Goal: Book appointment/travel/reservation

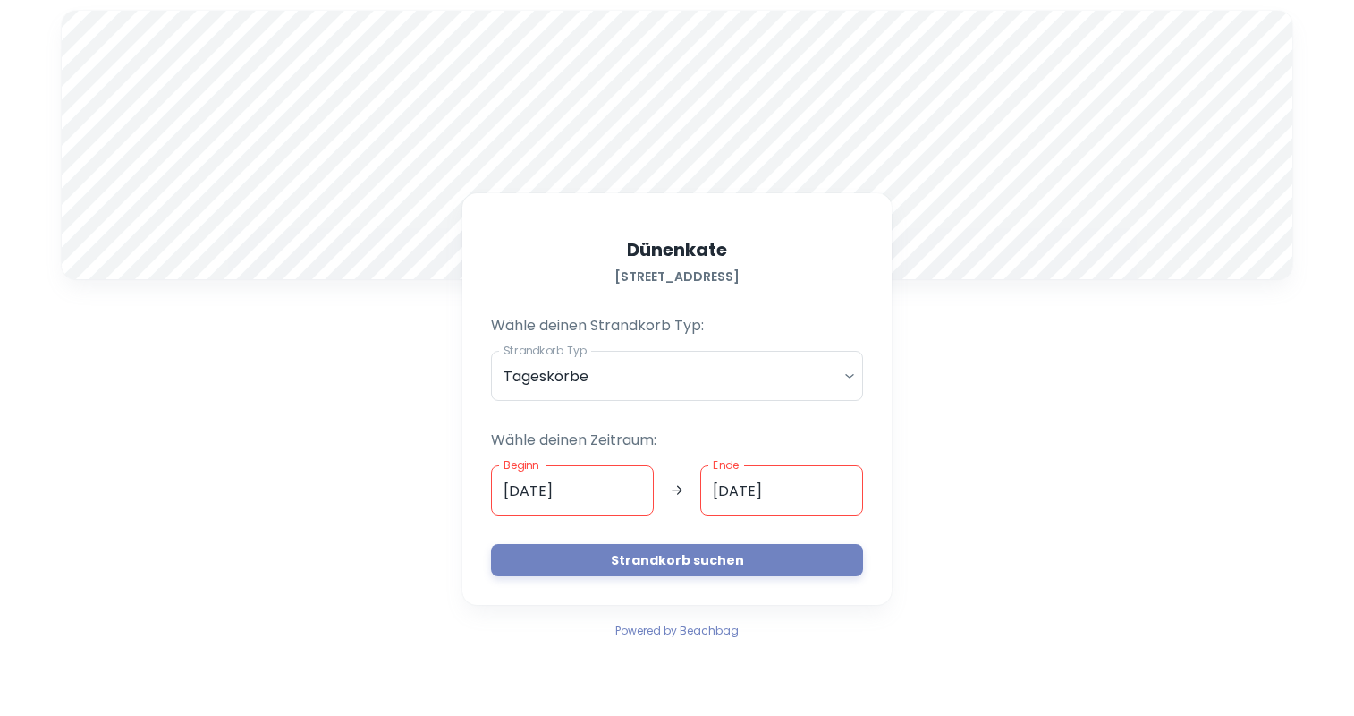
drag, startPoint x: 800, startPoint y: 247, endPoint x: 798, endPoint y: 204, distance: 43.0
click at [798, 204] on div "[STREET_ADDRESS] Wähle deinen Strandkorb Typ: Strandkorb Typ Tageskörbe daily S…" at bounding box center [676, 398] width 429 height 411
click at [513, 490] on input "[DATE]" at bounding box center [572, 490] width 163 height 50
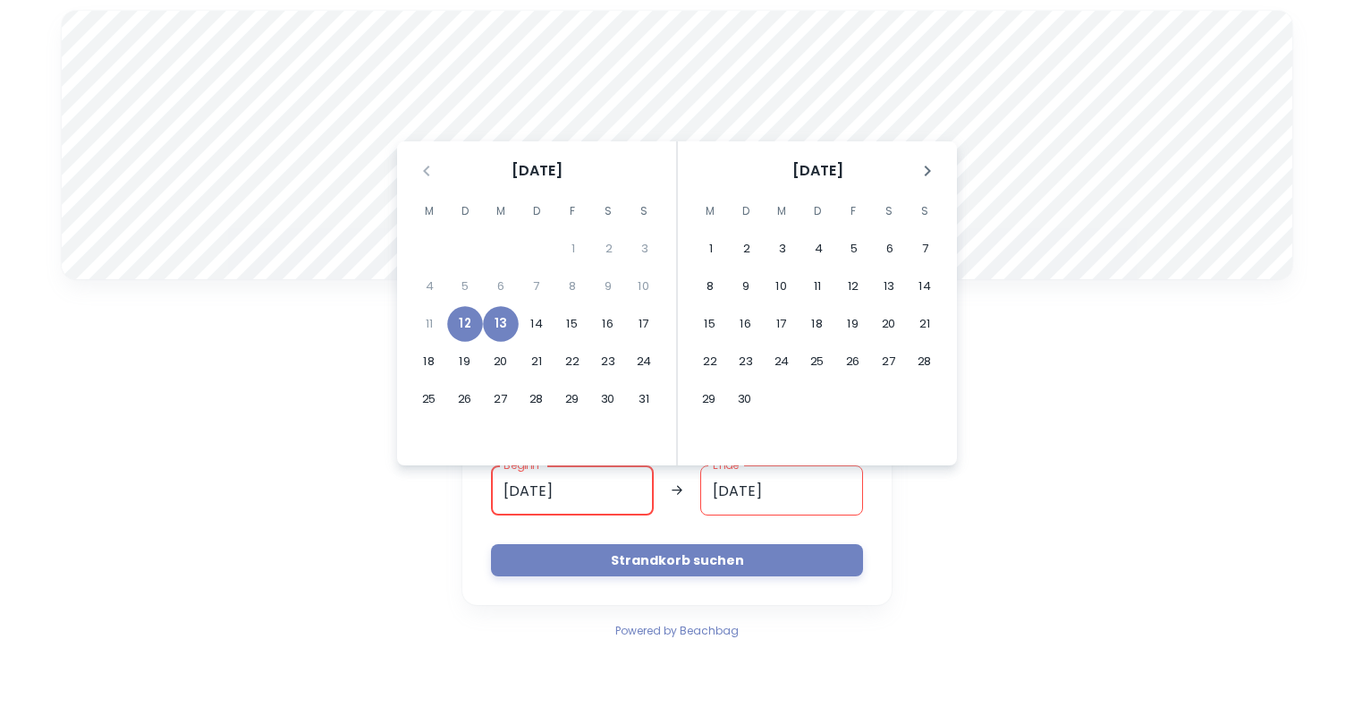
type input "[DATE]"
click at [508, 322] on button "13" at bounding box center [501, 324] width 36 height 36
click at [719, 490] on input "[DATE]" at bounding box center [781, 490] width 163 height 50
type input "[DATE]"
click at [705, 562] on button "Strandkorb suchen" at bounding box center [677, 560] width 372 height 32
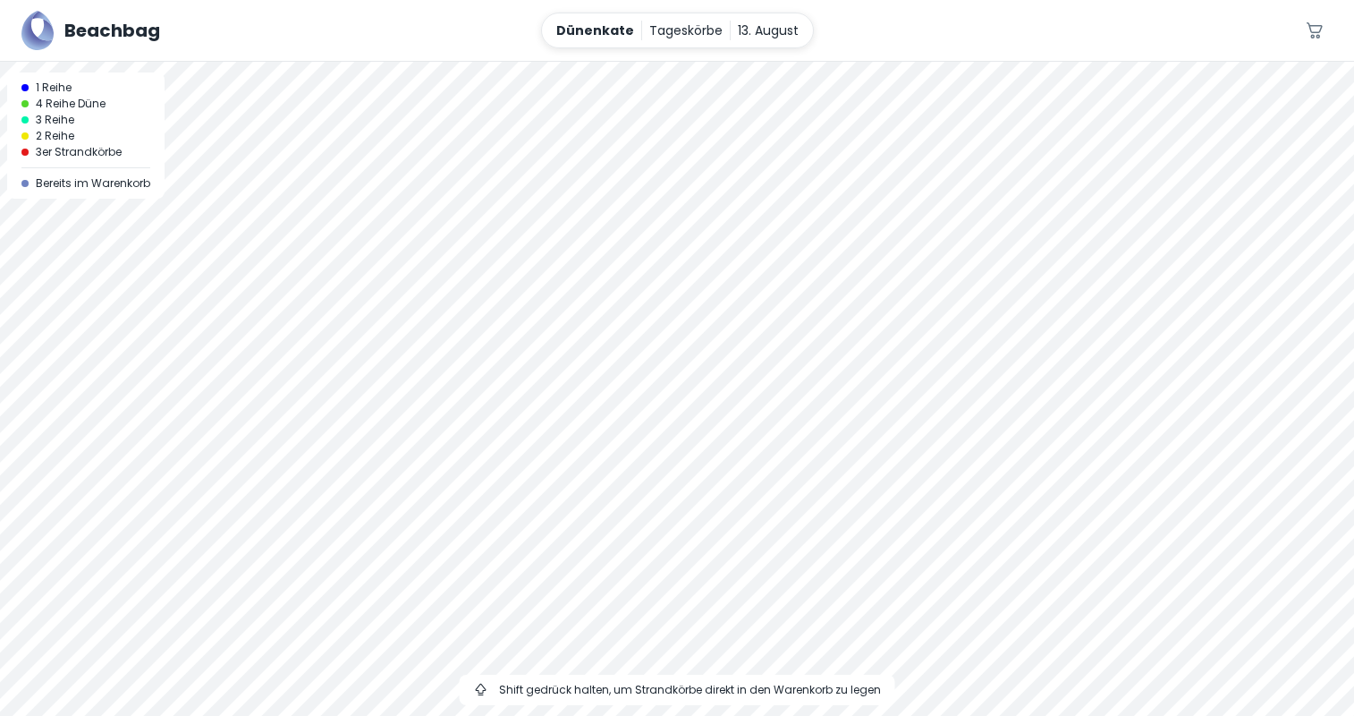
drag, startPoint x: 626, startPoint y: 343, endPoint x: 585, endPoint y: 176, distance: 172.2
click at [585, 176] on div at bounding box center [677, 389] width 1354 height 654
click at [674, 30] on p "Tageskörbe" at bounding box center [685, 31] width 73 height 20
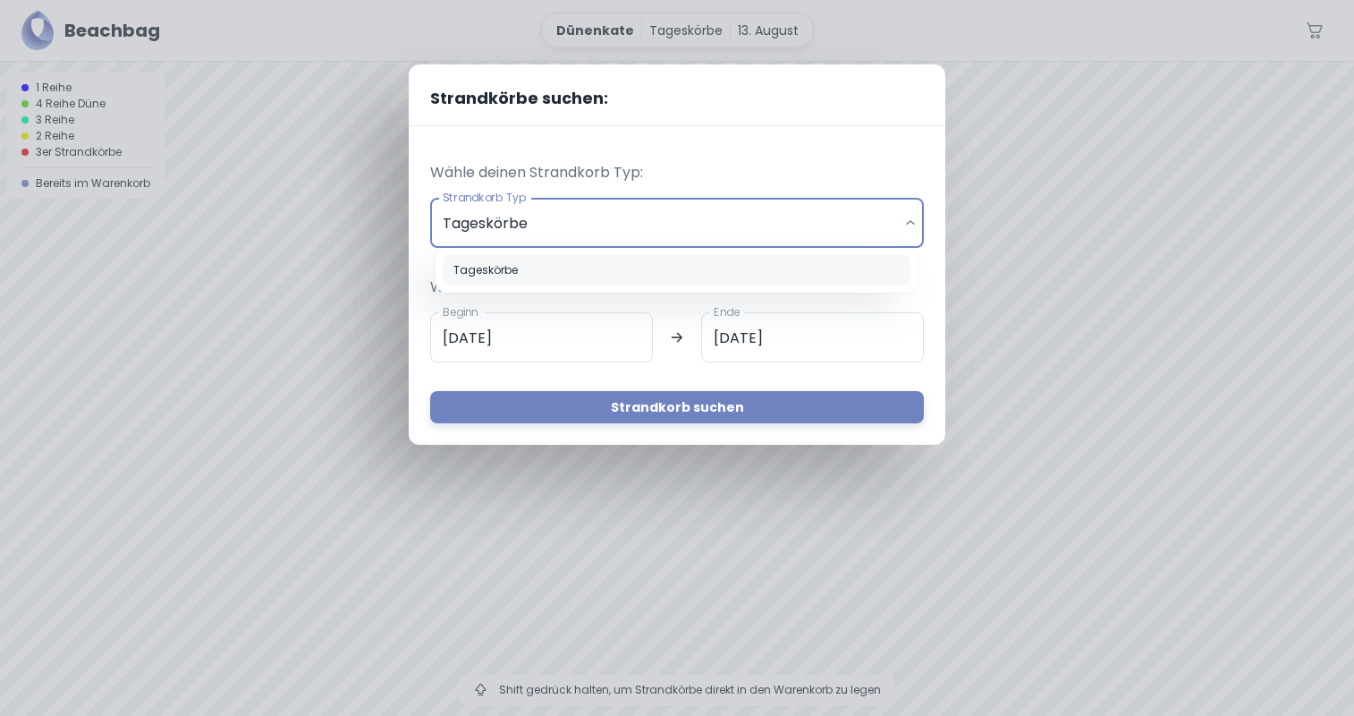
click at [900, 225] on body "Beachbag Dünenkate Tageskörbe [DATE] 0 A 1 Reihe 4 Reihe Düne 3 Reihe 2 Reihe 3…" at bounding box center [677, 358] width 1354 height 716
click at [900, 225] on div at bounding box center [677, 358] width 1354 height 716
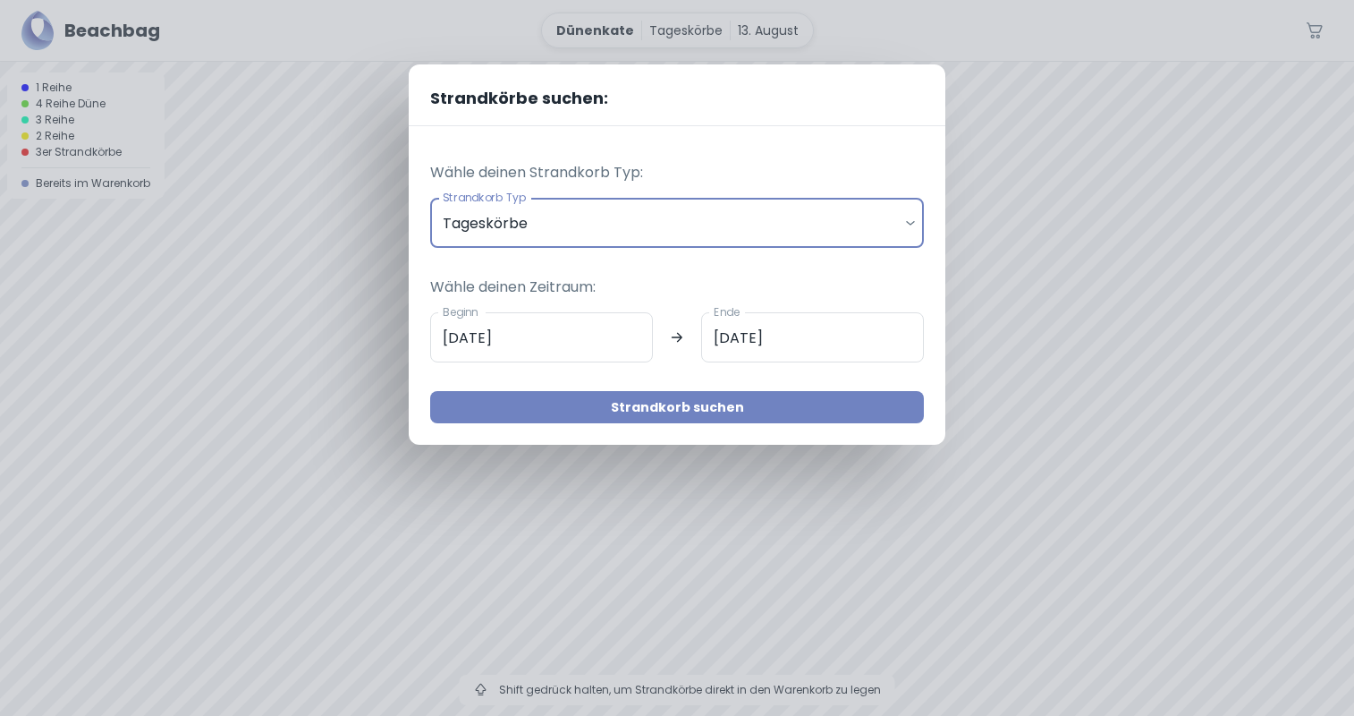
click at [680, 411] on button "Strandkorb suchen" at bounding box center [677, 407] width 494 height 32
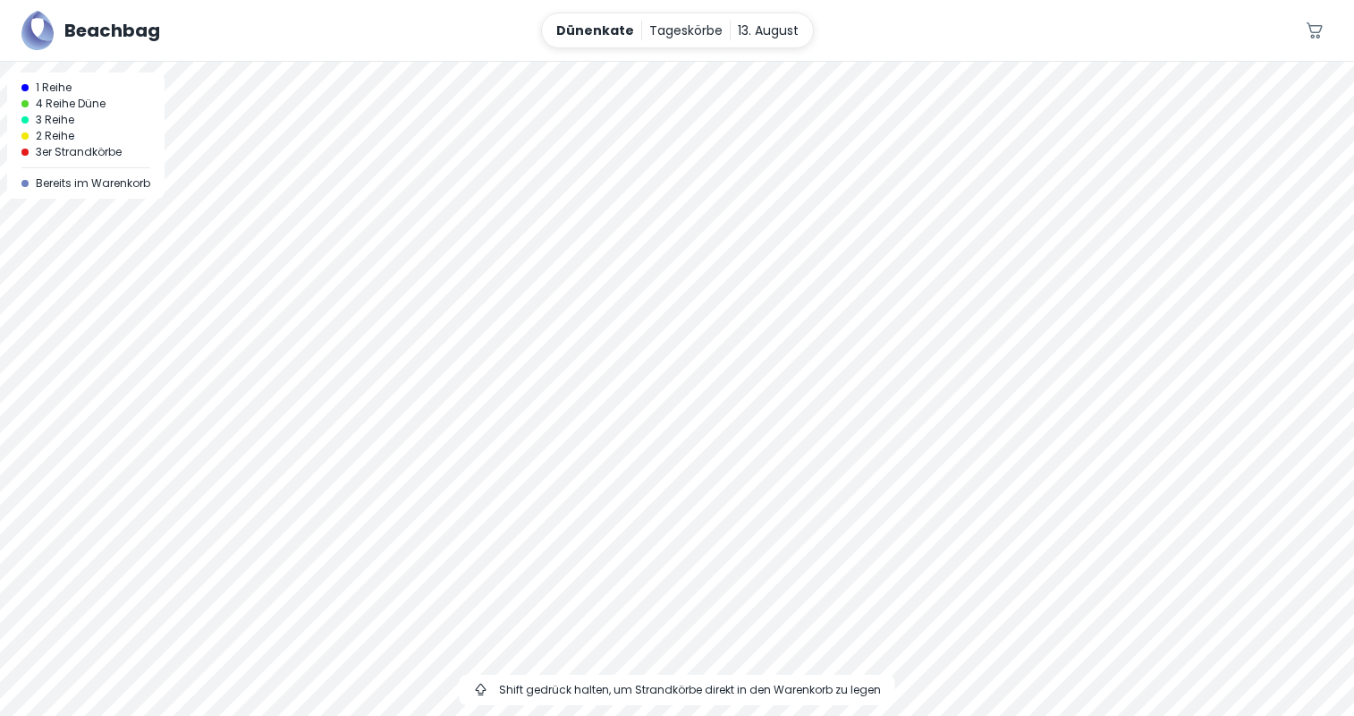
click at [78, 157] on span "3er Strandkörbe" at bounding box center [79, 152] width 86 height 16
click at [682, 62] on div at bounding box center [677, 62] width 1354 height 0
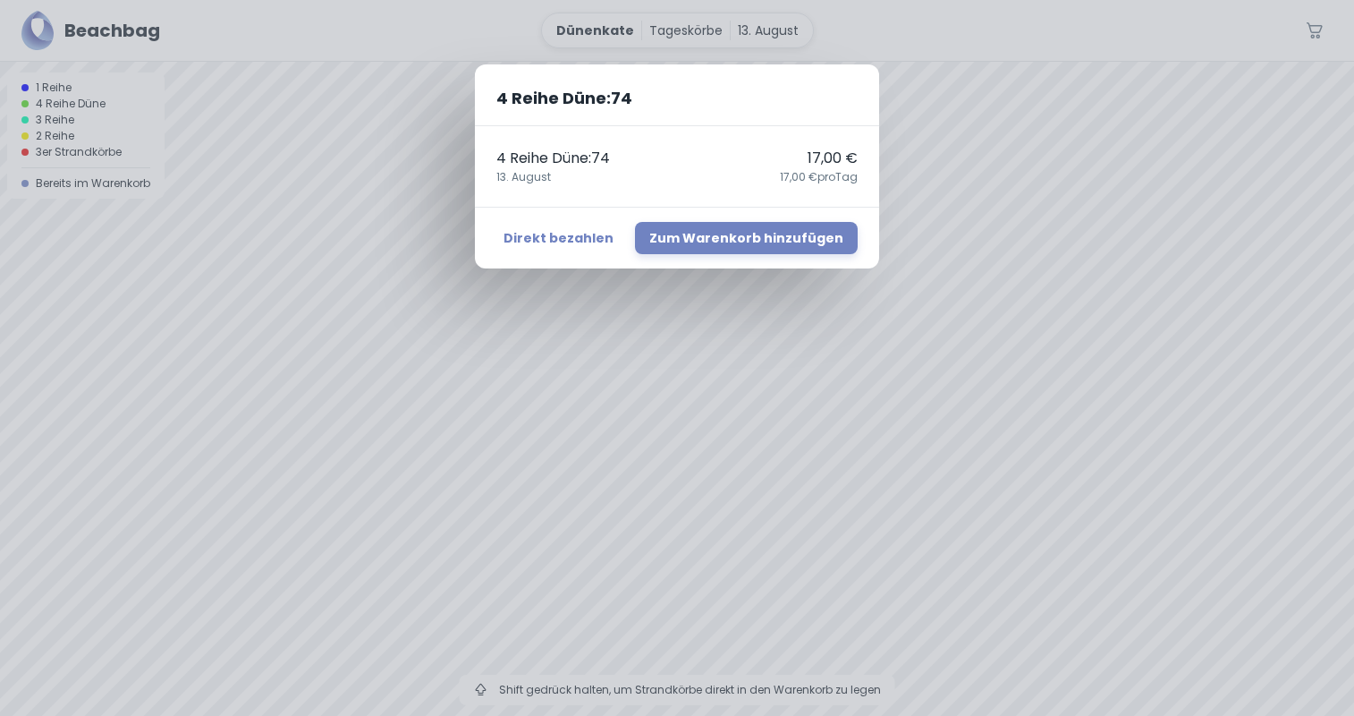
click at [964, 241] on div "4 Reihe Düne : 74 4 Reihe Düne : 74 17,00 € 13. August 17,00 € pro Tag Direkt b…" at bounding box center [677, 358] width 1354 height 716
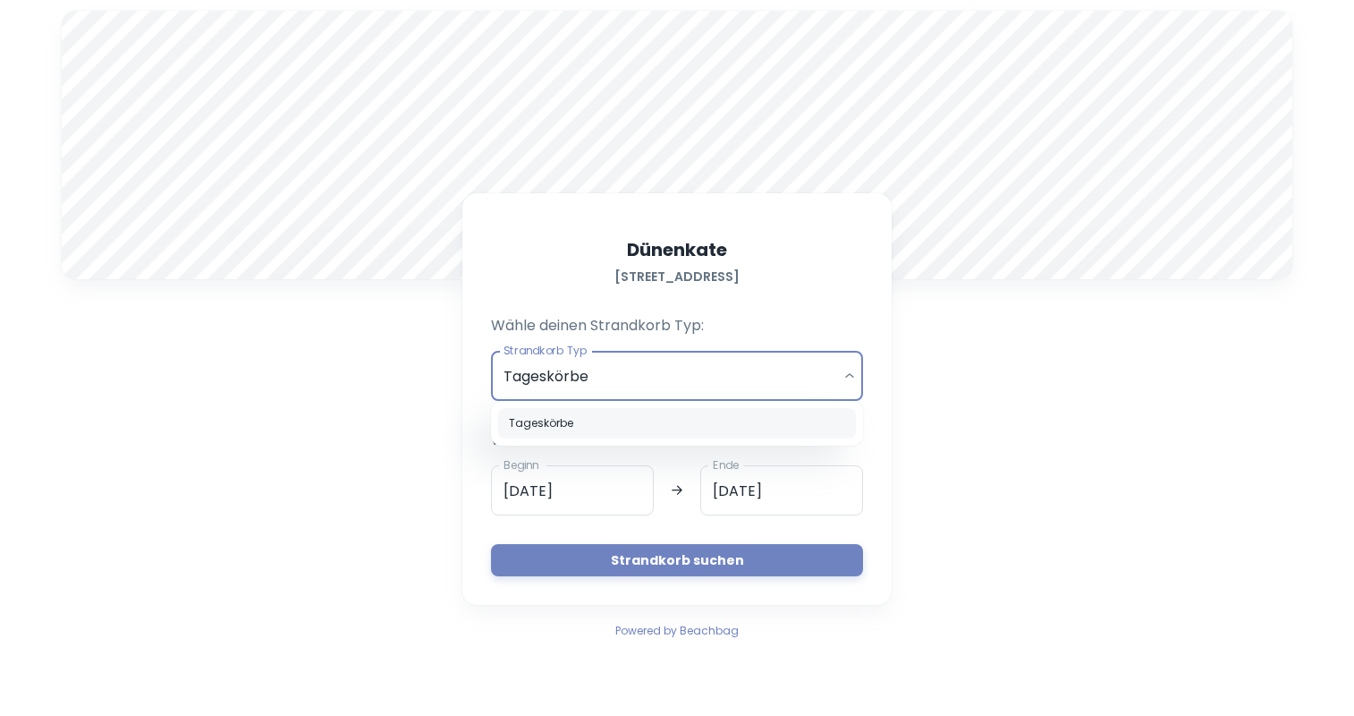
click at [852, 376] on div at bounding box center [677, 358] width 1354 height 716
click at [852, 17] on body "A Dünenkate Strandallee 94a, 23683, Scharbeutz Wähle deinen Strandkorb Typ: Str…" at bounding box center [677, 358] width 1354 height 716
click at [849, 379] on div at bounding box center [677, 358] width 1354 height 716
click at [848, 21] on body "A Dünenkate Strandallee 94a, 23683, Scharbeutz Wähle deinen Strandkorb Typ: Str…" at bounding box center [677, 358] width 1354 height 716
click at [509, 485] on div at bounding box center [677, 358] width 1354 height 716
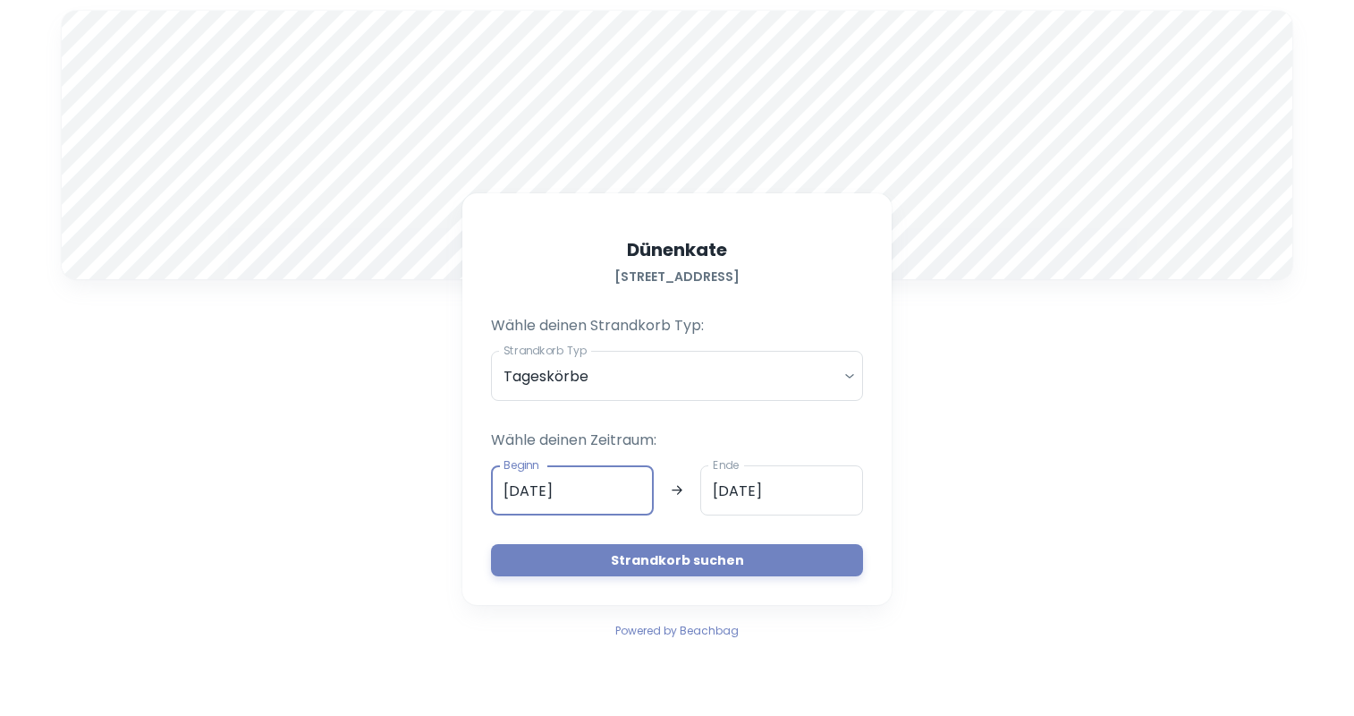
click at [515, 488] on input "[DATE]" at bounding box center [572, 490] width 163 height 50
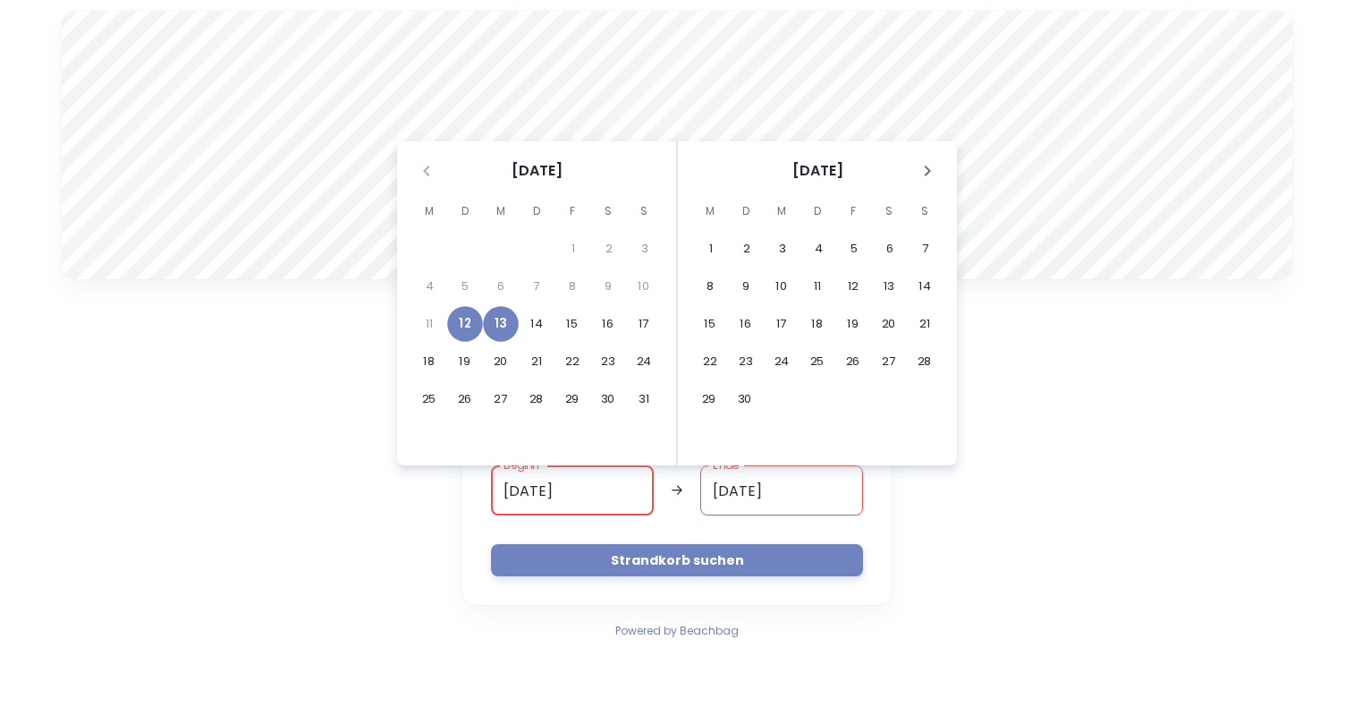
type input "13.08.2025"
click at [723, 487] on input "[DATE]" at bounding box center [781, 490] width 163 height 50
type input "13.08.2025"
click at [694, 565] on button "Strandkorb suchen" at bounding box center [677, 560] width 372 height 32
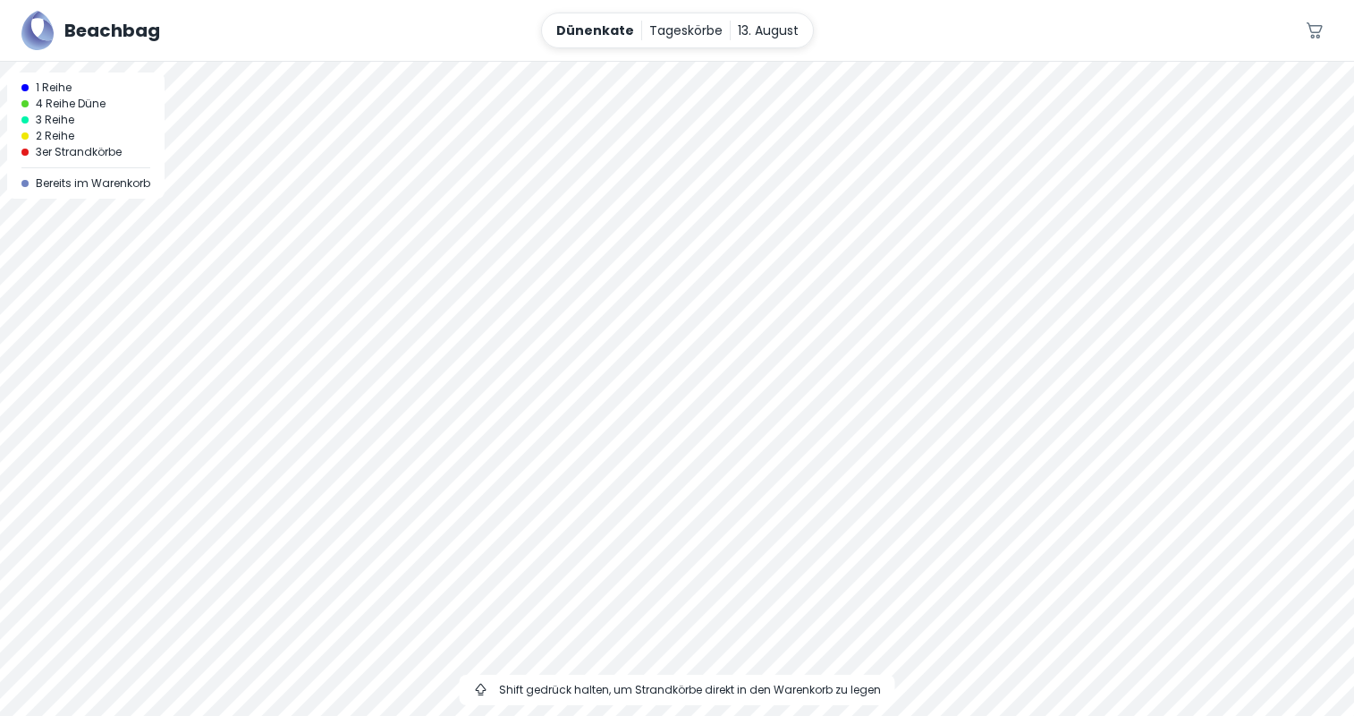
click at [622, 62] on div at bounding box center [677, 62] width 1354 height 0
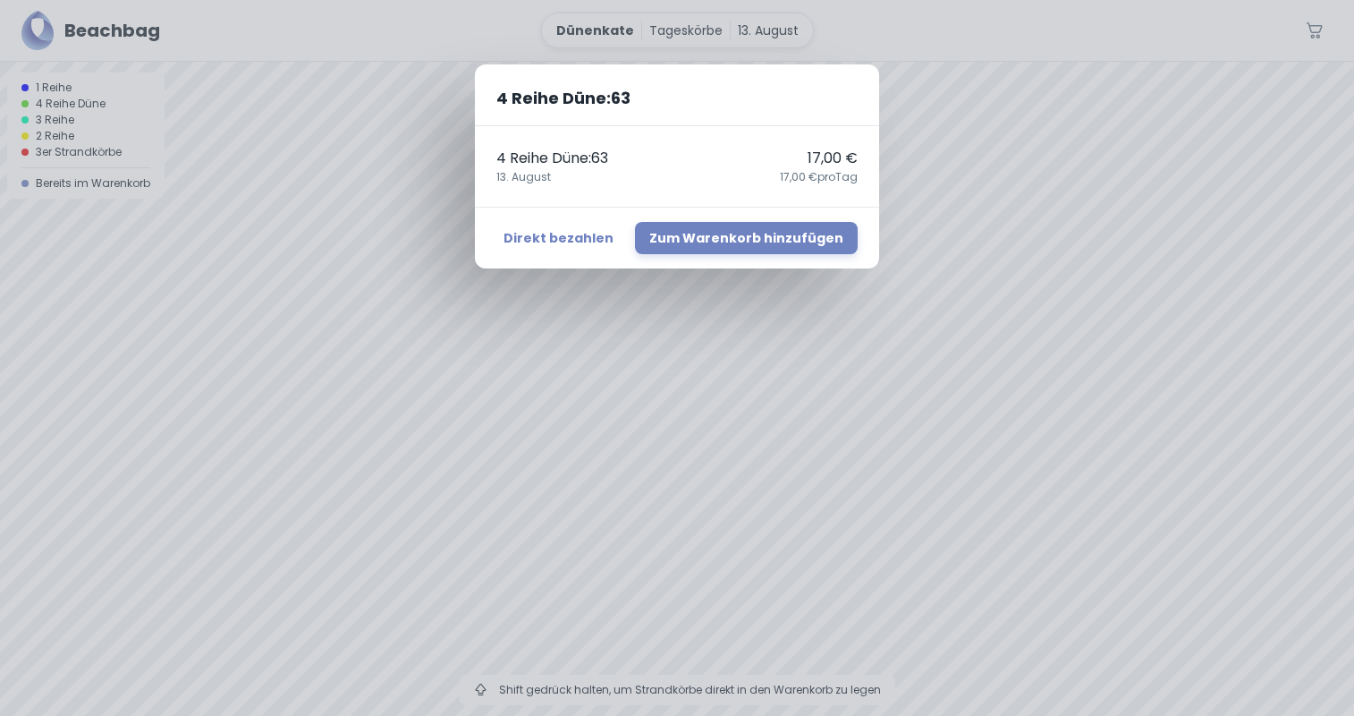
click at [944, 259] on div "4 Reihe Düne : 63 4 Reihe Düne : 63 17,00 € 13. August 17,00 € pro Tag Direkt b…" at bounding box center [677, 358] width 1354 height 716
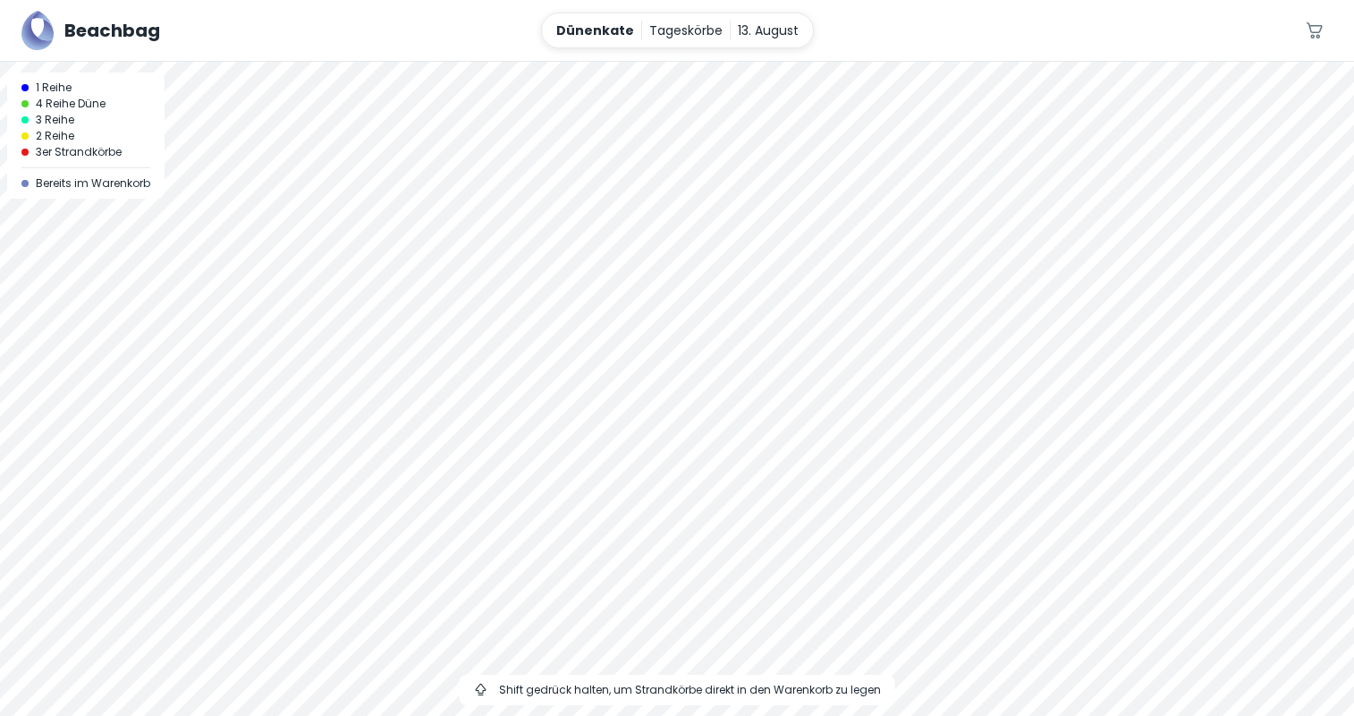
drag, startPoint x: 525, startPoint y: 420, endPoint x: 566, endPoint y: 106, distance: 317.5
click at [566, 106] on div at bounding box center [677, 389] width 1354 height 654
drag, startPoint x: 737, startPoint y: 567, endPoint x: 643, endPoint y: 323, distance: 261.6
click at [643, 323] on div at bounding box center [677, 389] width 1354 height 654
drag, startPoint x: 609, startPoint y: 530, endPoint x: 613, endPoint y: 295, distance: 235.3
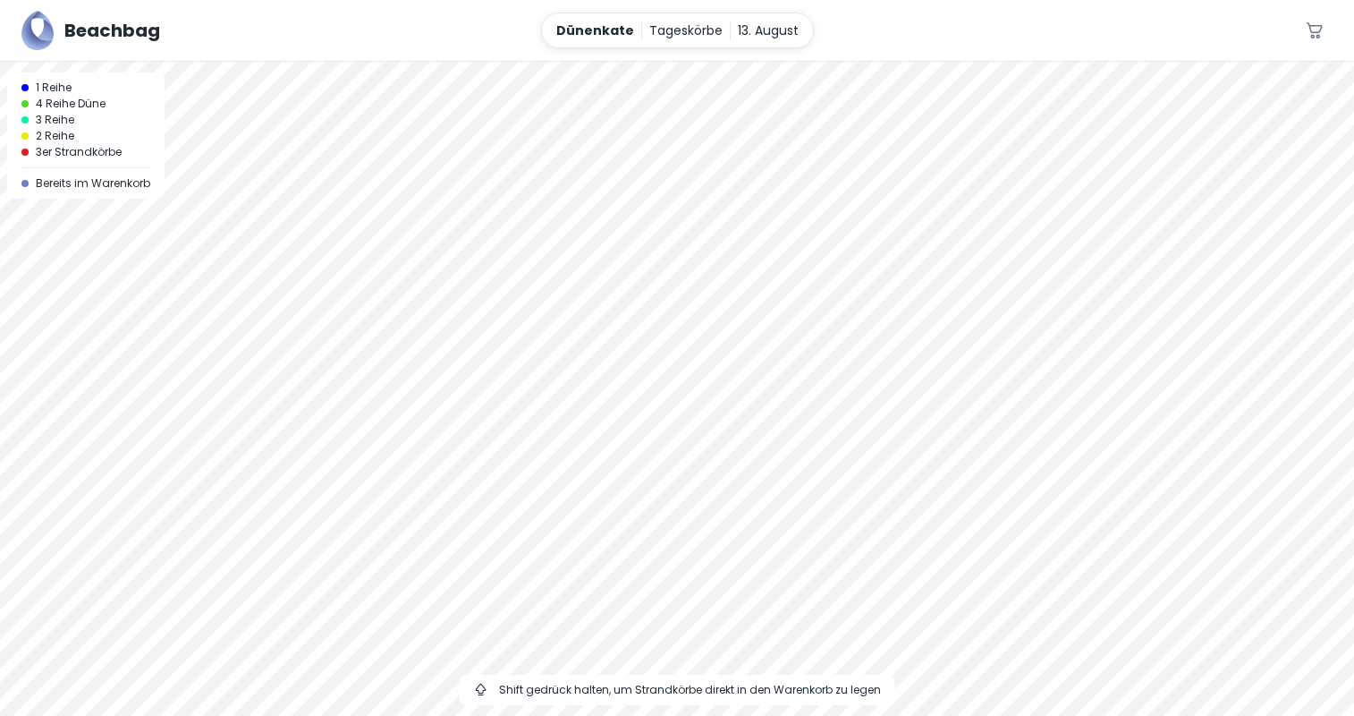
click at [613, 295] on div at bounding box center [677, 389] width 1354 height 654
drag, startPoint x: 527, startPoint y: 583, endPoint x: 465, endPoint y: 490, distance: 111.6
click at [529, 469] on div at bounding box center [677, 389] width 1354 height 654
drag, startPoint x: 639, startPoint y: 333, endPoint x: 692, endPoint y: 468, distance: 145.0
click at [686, 541] on div at bounding box center [677, 389] width 1354 height 654
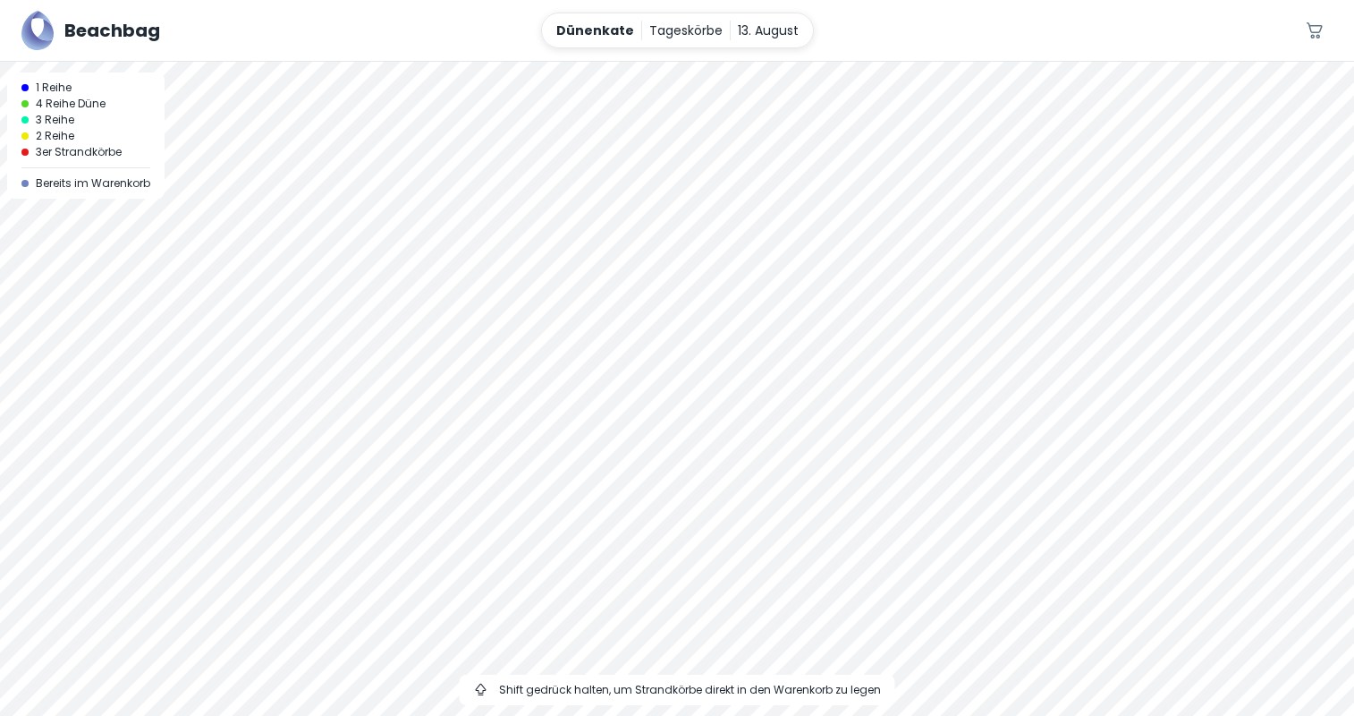
drag, startPoint x: 682, startPoint y: 422, endPoint x: 619, endPoint y: 318, distance: 122.4
click at [619, 318] on div at bounding box center [677, 389] width 1354 height 654
